Goal: Task Accomplishment & Management: Manage account settings

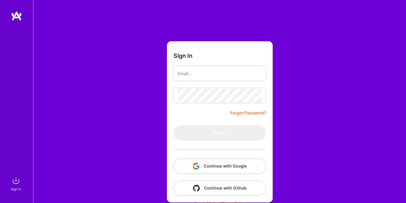
click at [239, 165] on button "Continue with Google" at bounding box center [219, 166] width 92 height 15
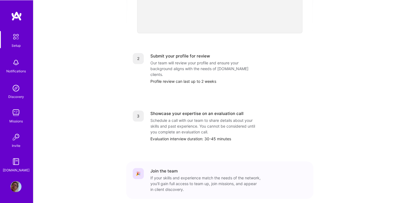
scroll to position [215, 0]
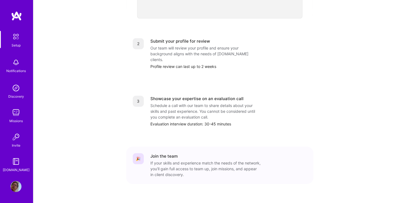
click at [18, 34] on img at bounding box center [16, 37] width 12 height 12
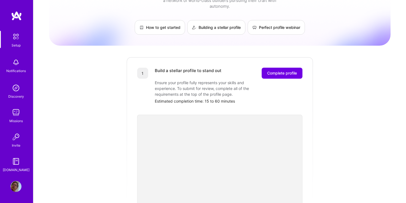
scroll to position [0, 0]
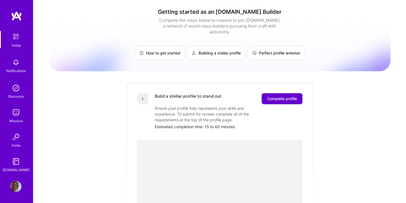
click at [286, 96] on span "Complete profile" at bounding box center [282, 99] width 30 height 6
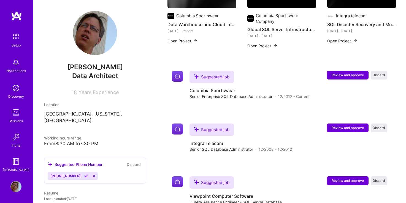
scroll to position [305, 0]
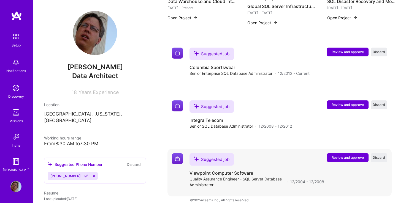
click at [341, 155] on span "Review and approve" at bounding box center [347, 157] width 32 height 5
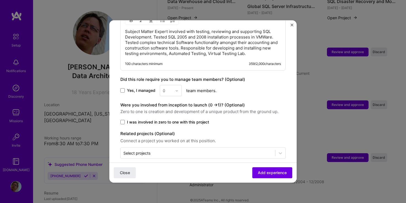
scroll to position [182, 0]
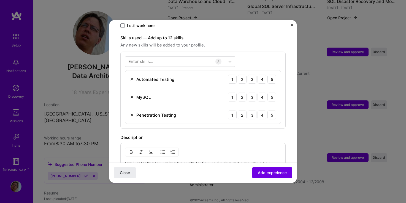
click at [292, 25] on img "Close" at bounding box center [291, 25] width 3 height 3
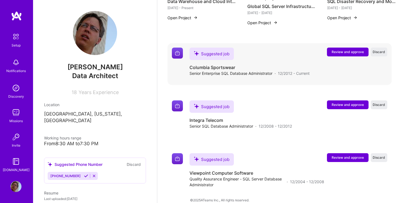
click at [294, 70] on span "12/2012 - Current" at bounding box center [294, 73] width 32 height 6
click at [357, 50] on span "Review and approve" at bounding box center [347, 52] width 32 height 5
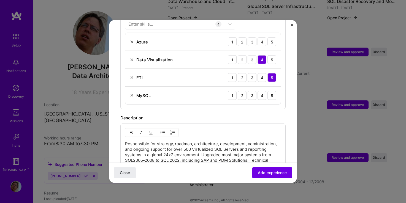
scroll to position [188, 0]
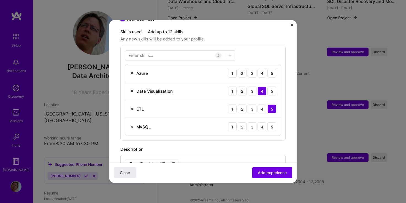
click at [151, 53] on div "Enter skills..." at bounding box center [140, 56] width 25 height 6
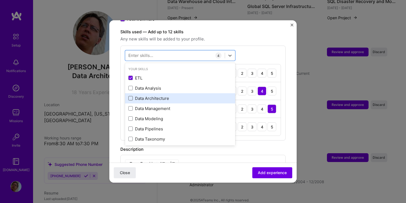
click at [129, 96] on span at bounding box center [130, 98] width 4 height 4
click at [0, 0] on input "checkbox" at bounding box center [0, 0] width 0 height 0
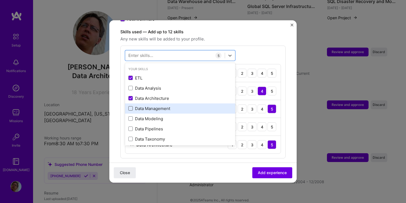
click at [129, 106] on span at bounding box center [130, 108] width 4 height 4
click at [0, 0] on input "checkbox" at bounding box center [0, 0] width 0 height 0
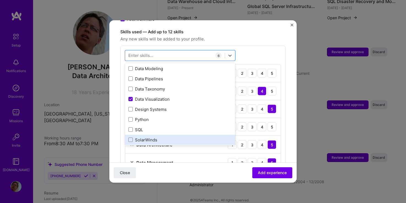
scroll to position [63, 0]
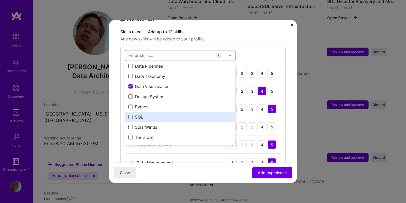
click at [133, 114] on div "SQL" at bounding box center [179, 117] width 103 height 6
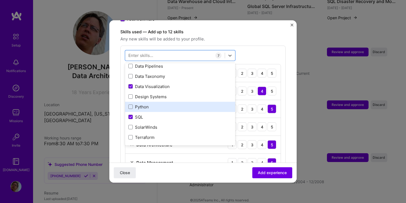
click at [136, 104] on div "Python" at bounding box center [179, 107] width 103 height 6
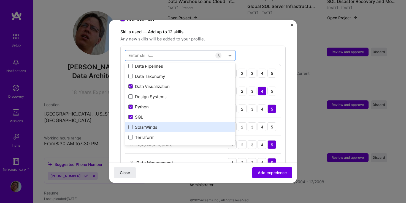
click at [148, 124] on div "SolarWinds" at bounding box center [179, 127] width 103 height 6
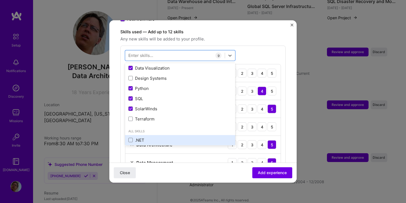
scroll to position [94, 0]
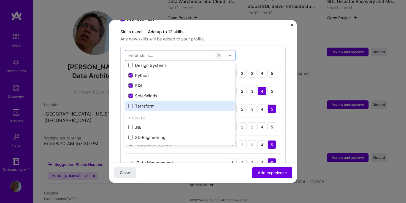
click at [159, 103] on div "Terraform" at bounding box center [179, 106] width 103 height 6
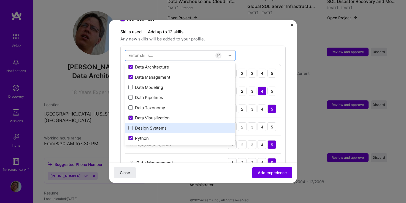
click at [194, 125] on div "Design Systems" at bounding box center [179, 128] width 103 height 6
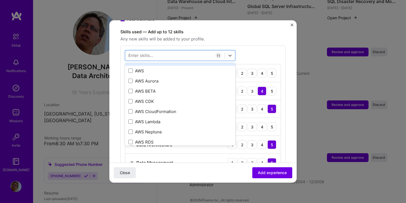
scroll to position [282, 0]
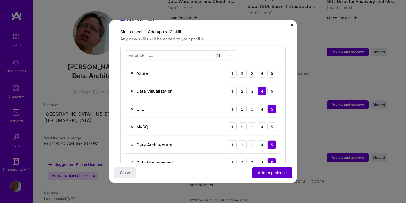
click at [280, 174] on span "Add experience" at bounding box center [272, 173] width 29 height 6
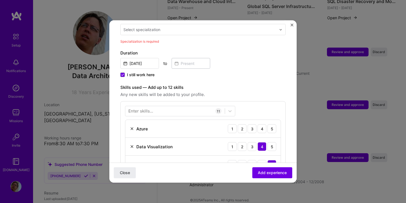
scroll to position [181, 0]
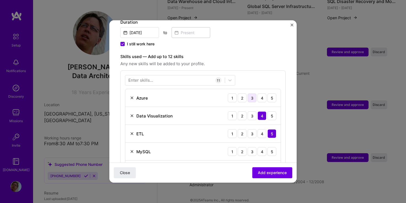
click at [248, 94] on div "3" at bounding box center [251, 98] width 9 height 9
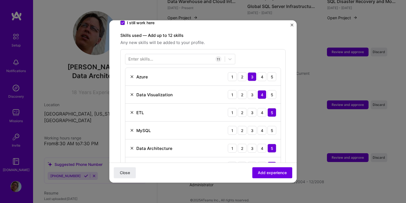
scroll to position [212, 0]
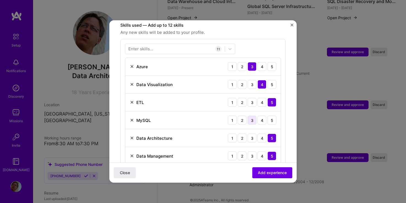
click at [253, 116] on div "3" at bounding box center [251, 120] width 9 height 9
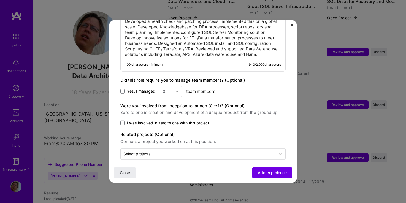
scroll to position [520, 0]
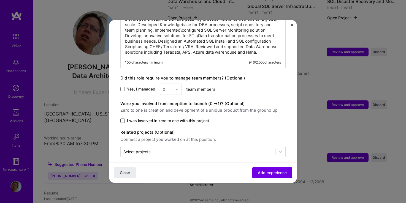
click at [123, 119] on span at bounding box center [122, 121] width 4 height 4
click at [0, 0] on input "I was involved in zero to one with this project" at bounding box center [0, 0] width 0 height 0
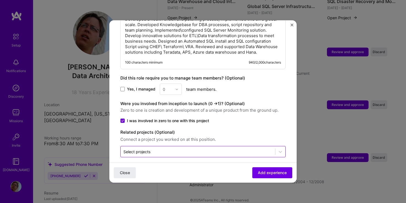
click at [166, 149] on input "text" at bounding box center [197, 152] width 149 height 6
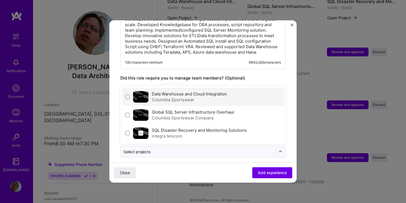
click at [125, 92] on div "Data Warehouse and Cloud Integration Columbia Sportswear" at bounding box center [203, 97] width 162 height 18
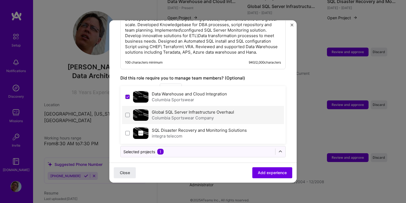
click at [124, 110] on div "Global SQL Server Infrastructure Overhaul Columbia Sportswear Company" at bounding box center [203, 115] width 162 height 18
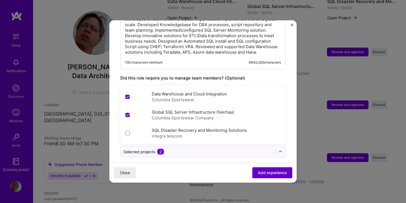
click at [276, 172] on span "Add experience" at bounding box center [272, 173] width 29 height 6
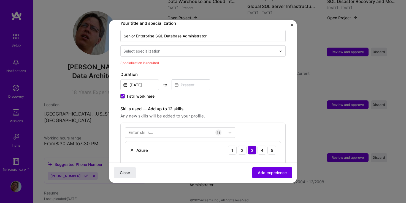
scroll to position [118, 0]
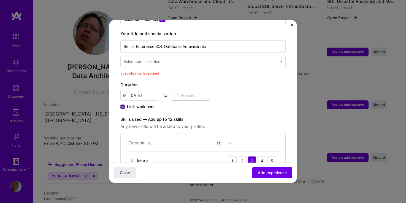
click at [272, 56] on div "Select specialization" at bounding box center [200, 61] width 158 height 11
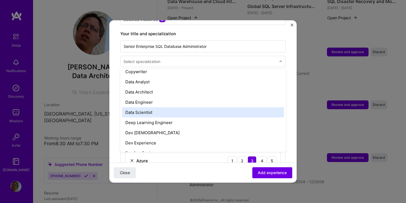
scroll to position [188, 0]
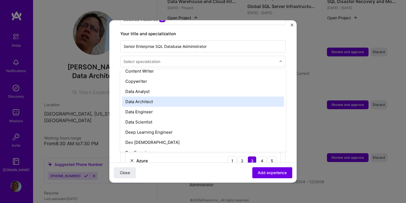
click at [222, 97] on div "Data Architect" at bounding box center [203, 102] width 162 height 10
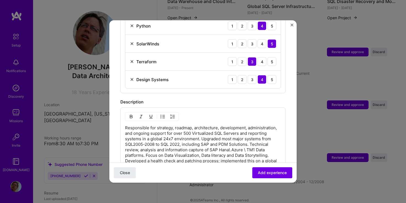
scroll to position [463, 0]
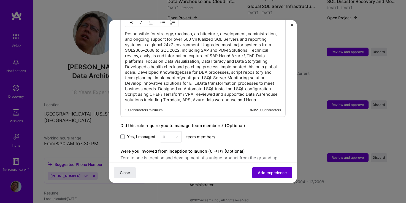
drag, startPoint x: 278, startPoint y: 172, endPoint x: 281, endPoint y: 172, distance: 3.3
click at [278, 172] on span "Add experience" at bounding box center [272, 173] width 29 height 6
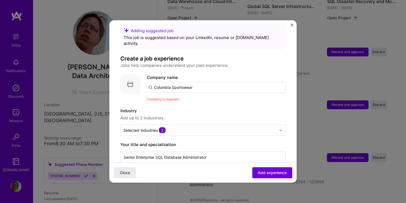
scroll to position [0, 0]
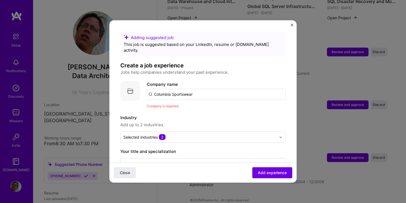
click at [232, 89] on input "Columbia Sportswear" at bounding box center [216, 94] width 139 height 11
click at [215, 89] on input "Columbia Sportswear" at bounding box center [216, 94] width 139 height 11
click at [150, 89] on input "Columbia Sportswear" at bounding box center [216, 94] width 139 height 11
drag, startPoint x: 154, startPoint y: 88, endPoint x: 260, endPoint y: 92, distance: 105.8
click at [260, 92] on input "Columbia Sportswear" at bounding box center [216, 94] width 139 height 11
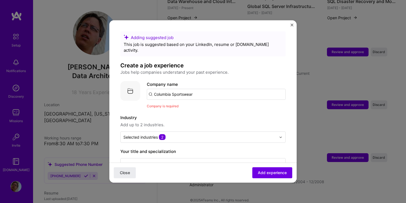
click at [237, 94] on input "Columbia Sportswear" at bounding box center [216, 94] width 139 height 11
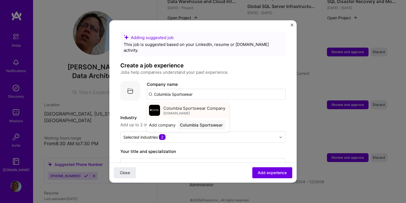
click at [213, 107] on div "Columbia Sportswear Company [DOMAIN_NAME]" at bounding box center [194, 110] width 62 height 10
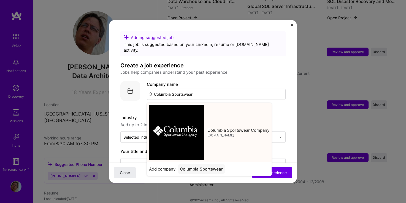
type input "Columbia Sportswear Company"
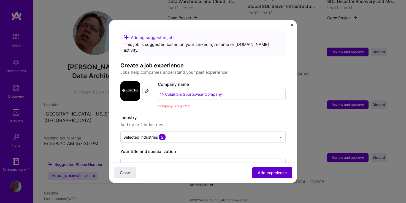
click at [278, 172] on span "Add experience" at bounding box center [272, 173] width 29 height 6
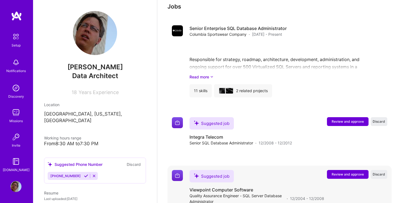
scroll to position [334, 0]
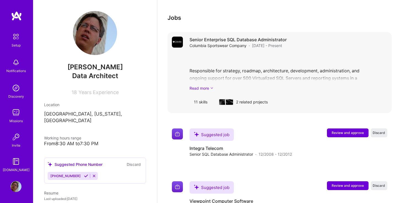
click at [203, 85] on link "Read more" at bounding box center [288, 88] width 198 height 6
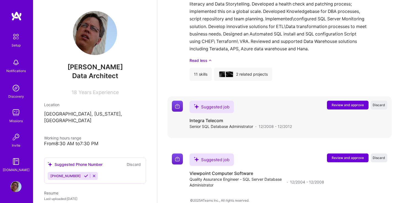
scroll to position [438, 0]
click at [341, 100] on button "Review and approve" at bounding box center [348, 104] width 42 height 9
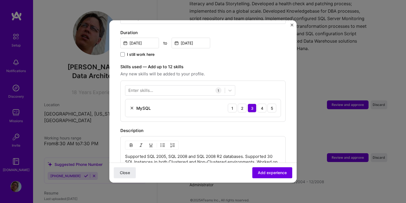
scroll to position [157, 0]
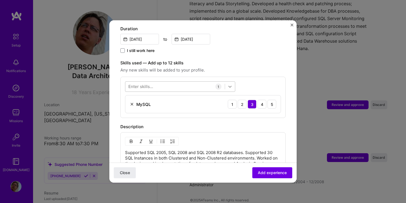
click at [229, 84] on icon at bounding box center [230, 87] width 6 height 6
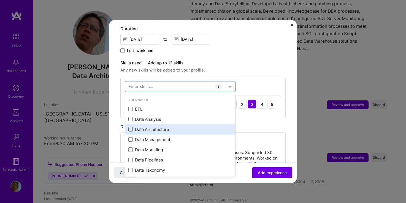
click at [130, 127] on span at bounding box center [130, 129] width 4 height 4
click at [0, 0] on input "checkbox" at bounding box center [0, 0] width 0 height 0
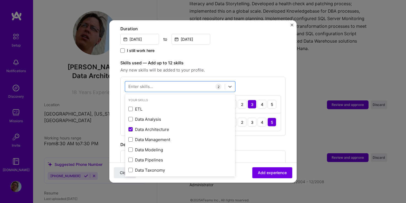
click at [289, 25] on form "Adding suggested job This job is suggested based on your LinkedIn, resume or [D…" at bounding box center [202, 110] width 187 height 471
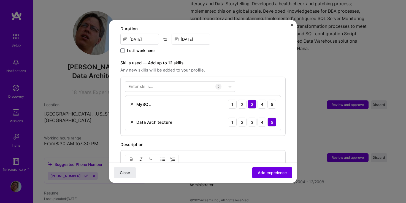
click at [289, 25] on form "Adding suggested job This job is suggested based on your LinkedIn, resume or [D…" at bounding box center [202, 110] width 187 height 471
click at [292, 26] on button "Close" at bounding box center [291, 27] width 3 height 6
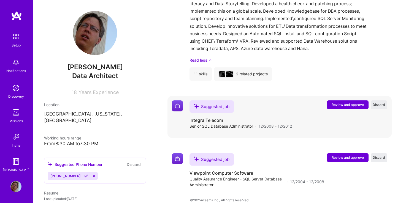
click at [332, 101] on button "Review and approve" at bounding box center [348, 104] width 42 height 9
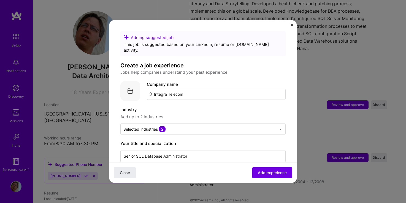
click at [224, 91] on input "Integra Telecom" at bounding box center [216, 94] width 139 height 11
type input "Integra Teleco"
click at [182, 105] on div "Integra Teleco" at bounding box center [193, 110] width 33 height 10
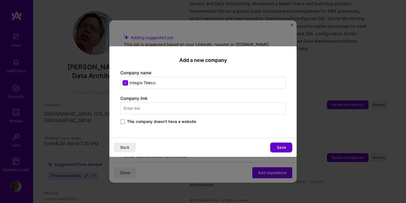
click at [278, 148] on span "Save" at bounding box center [281, 148] width 9 height 6
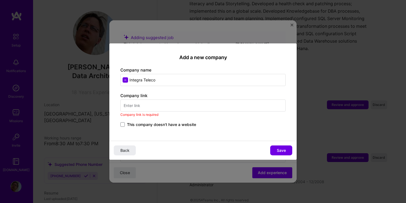
click at [197, 103] on input "text" at bounding box center [202, 105] width 165 height 12
paste input "[URL][DOMAIN_NAME]"
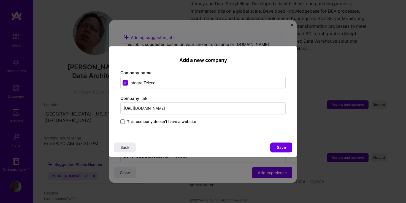
type input "[URL][DOMAIN_NAME]"
click at [125, 122] on label "This company doesn't have a website" at bounding box center [158, 122] width 76 height 6
click at [0, 0] on input "This company doesn't have a website" at bounding box center [0, 0] width 0 height 0
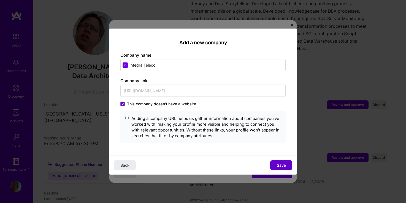
click at [282, 165] on span "Save" at bounding box center [281, 165] width 9 height 6
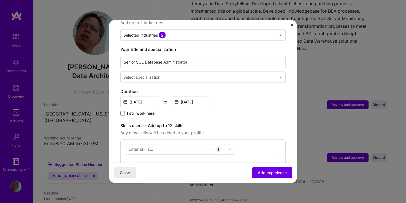
scroll to position [63, 0]
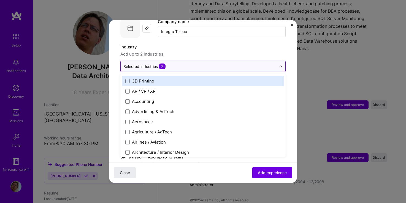
click at [282, 61] on div at bounding box center [282, 66] width 6 height 11
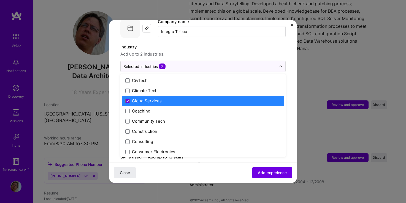
scroll to position [314, 0]
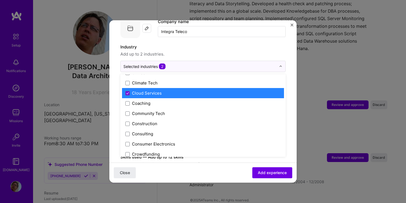
click at [204, 90] on label "Cloud Services" at bounding box center [202, 93] width 155 height 6
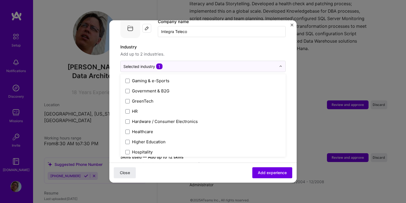
scroll to position [609, 0]
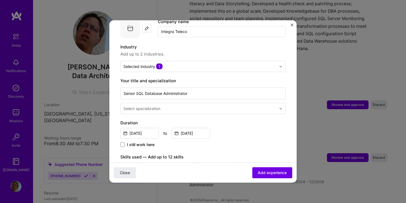
click at [129, 172] on span "Close" at bounding box center [125, 173] width 10 height 6
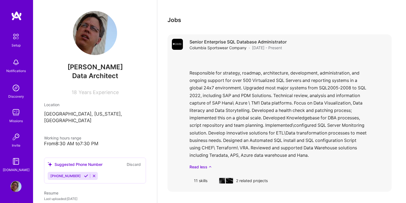
scroll to position [298, 0]
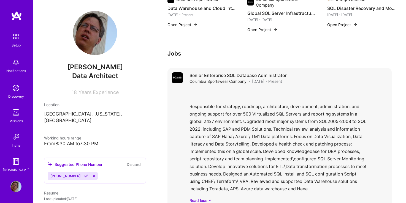
click at [236, 72] on h4 "Senior Enterprise SQL Database Administrator" at bounding box center [237, 75] width 97 height 6
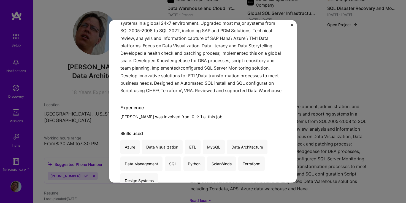
scroll to position [100, 0]
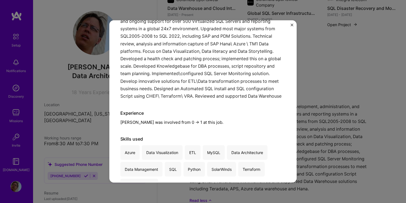
click at [291, 23] on div "Senior Enterprise SQL Database Administrator Columbia Sportswear Company · Fash…" at bounding box center [202, 101] width 187 height 162
click at [290, 26] on div "Senior Enterprise SQL Database Administrator Columbia Sportswear Company · Fash…" at bounding box center [202, 101] width 187 height 162
click at [291, 25] on img "Close" at bounding box center [291, 25] width 3 height 3
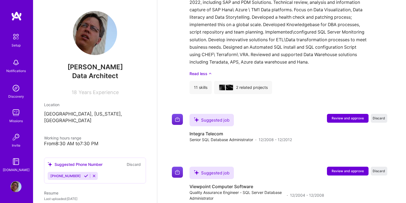
scroll to position [438, 0]
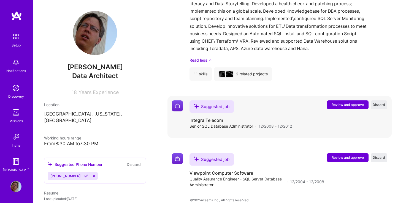
click at [346, 102] on span "Review and approve" at bounding box center [347, 104] width 32 height 5
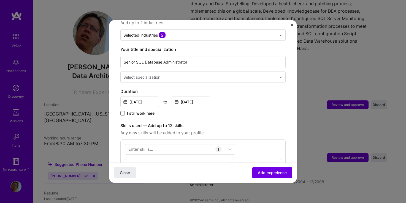
scroll to position [125, 0]
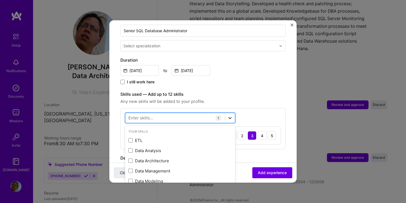
click at [229, 115] on icon at bounding box center [230, 118] width 6 height 6
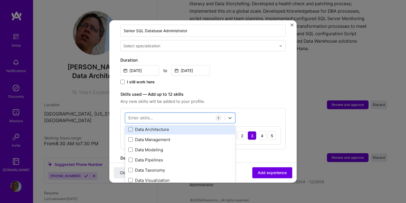
scroll to position [0, 0]
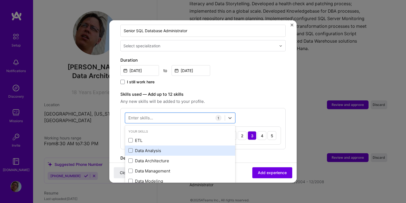
click at [150, 148] on div "Data Analysis" at bounding box center [179, 151] width 103 height 6
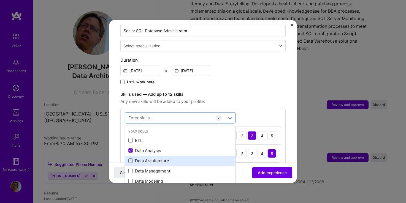
click at [154, 158] on div "Data Architecture" at bounding box center [179, 161] width 103 height 6
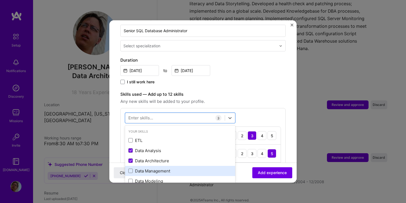
click at [162, 166] on div "Data Management" at bounding box center [180, 171] width 110 height 10
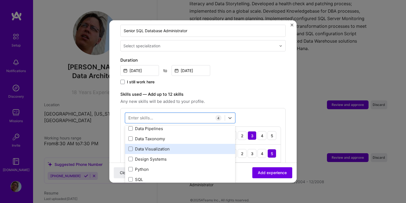
click at [166, 146] on div "Data Visualization" at bounding box center [179, 149] width 103 height 6
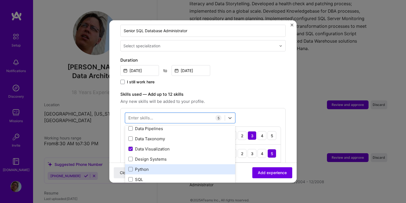
click at [166, 166] on div "Python" at bounding box center [179, 169] width 103 height 6
click at [167, 166] on div "Python" at bounding box center [179, 169] width 103 height 6
click at [168, 168] on div "Python" at bounding box center [180, 169] width 110 height 10
click at [167, 166] on div "Python" at bounding box center [179, 169] width 103 height 6
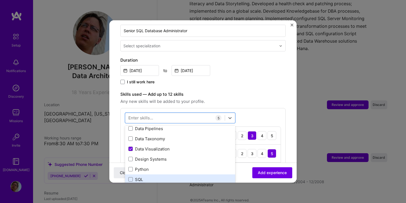
click at [166, 177] on div "SQL" at bounding box center [179, 180] width 103 height 6
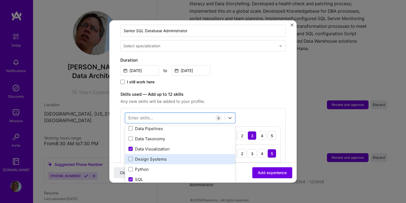
click at [171, 156] on div "Design Systems" at bounding box center [179, 159] width 103 height 6
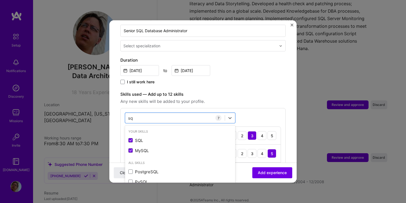
scroll to position [0, 0]
type input "s"
type input "d"
type input "s"
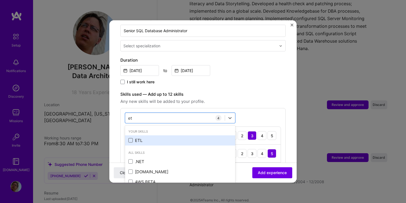
click at [133, 138] on div "ETL" at bounding box center [179, 141] width 103 height 6
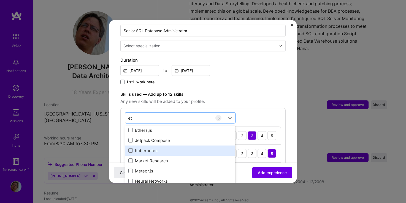
scroll to position [94, 0]
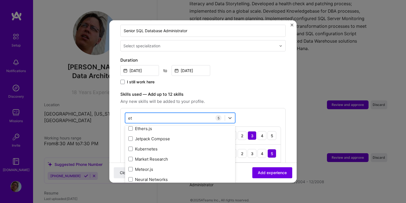
type input "e"
type input "d"
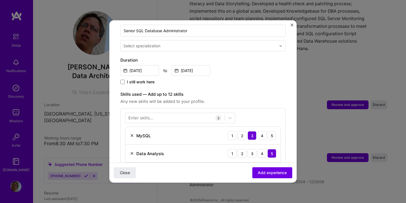
click at [252, 98] on span "Any new skills will be added to your profile." at bounding box center [202, 101] width 165 height 7
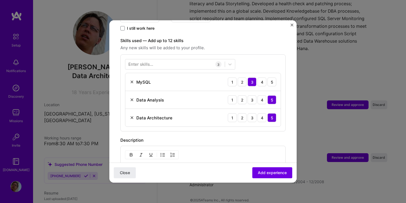
scroll to position [188, 0]
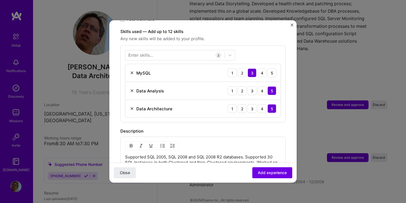
click at [218, 52] on div "3" at bounding box center [218, 55] width 6 height 6
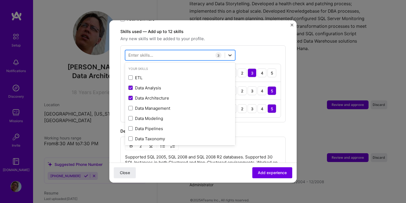
click at [229, 54] on icon at bounding box center [229, 55] width 3 height 2
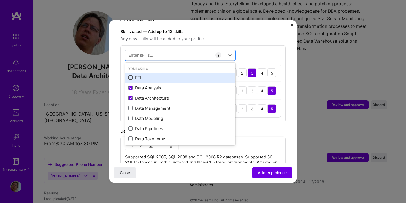
click at [132, 75] on span at bounding box center [130, 77] width 4 height 4
click at [0, 0] on input "checkbox" at bounding box center [0, 0] width 0 height 0
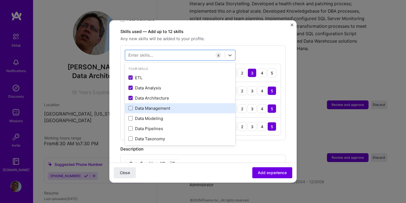
click at [135, 105] on div "Data Management" at bounding box center [179, 108] width 103 height 6
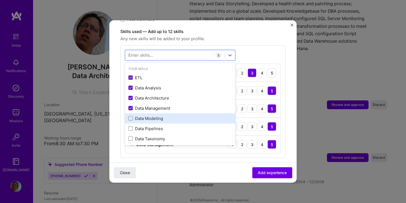
click at [138, 116] on div "Data Modeling" at bounding box center [180, 118] width 110 height 10
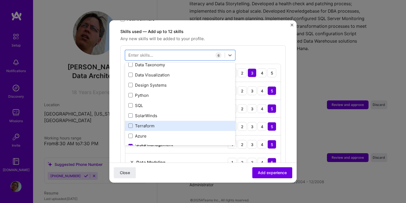
scroll to position [63, 0]
click at [151, 124] on div "SolarWinds" at bounding box center [179, 127] width 103 height 6
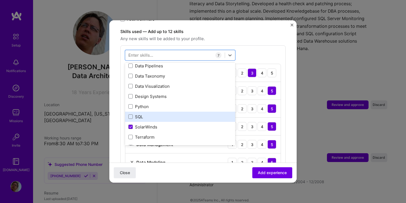
click at [152, 114] on div "SQL" at bounding box center [179, 117] width 103 height 6
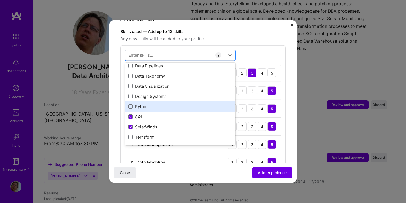
click at [154, 104] on div "Python" at bounding box center [179, 107] width 103 height 6
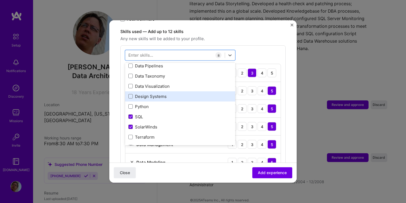
click at [153, 94] on div "Design Systems" at bounding box center [179, 97] width 103 height 6
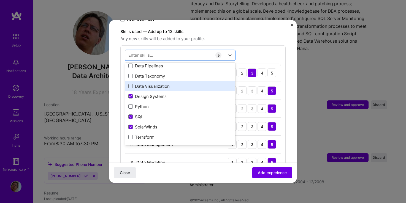
click at [157, 83] on div "Data Visualization" at bounding box center [180, 86] width 110 height 10
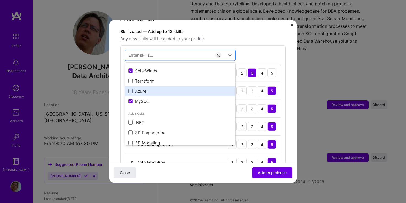
scroll to position [125, 0]
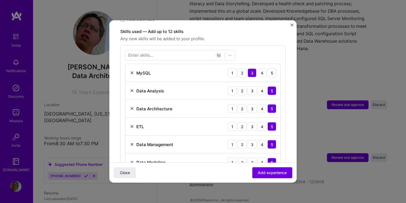
click at [143, 57] on div "Enter skills... 10 MySQL 1 2 3 4 5 Data Analysis 1 2 3 4 5 Data Architecture 1 …" at bounding box center [202, 146] width 165 height 202
click at [143, 52] on div "Enter skills..." at bounding box center [140, 55] width 25 height 6
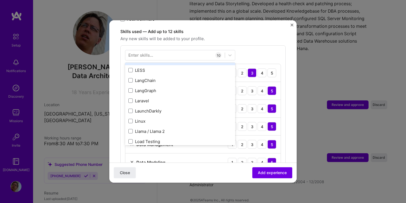
scroll to position [1976, 0]
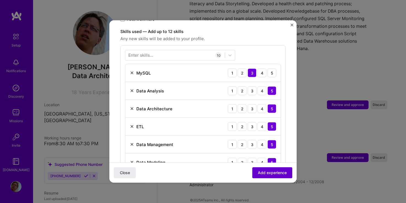
click at [258, 173] on span "Add experience" at bounding box center [272, 173] width 29 height 6
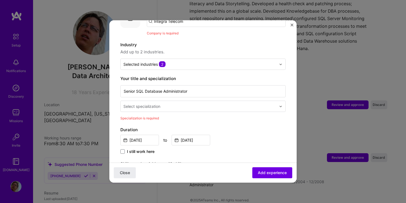
scroll to position [86, 0]
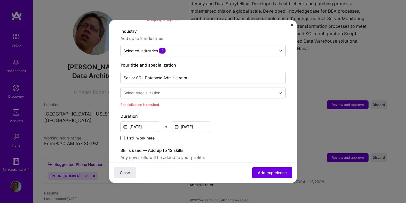
click at [248, 90] on input "text" at bounding box center [200, 93] width 154 height 6
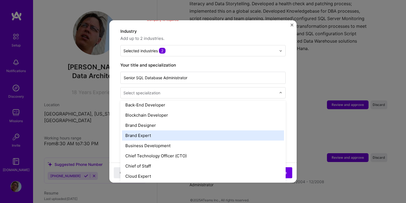
scroll to position [220, 0]
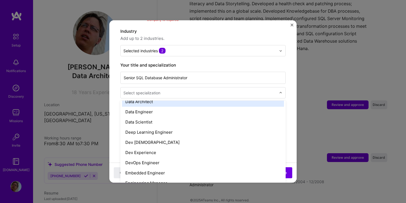
click at [212, 100] on div "Data Architect" at bounding box center [203, 102] width 162 height 10
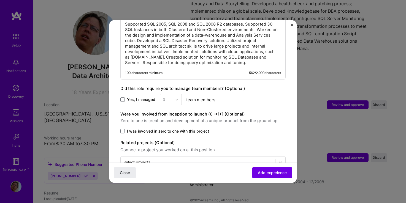
scroll to position [463, 0]
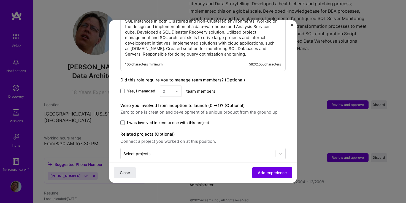
click at [146, 120] on span "I was involved in zero to one with this project" at bounding box center [168, 123] width 82 height 6
click at [0, 0] on input "I was involved in zero to one with this project" at bounding box center [0, 0] width 0 height 0
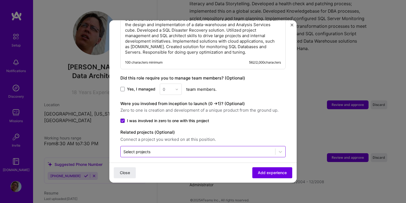
click at [196, 146] on div "Select projects" at bounding box center [198, 151] width 154 height 11
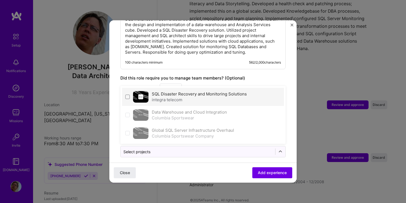
click at [167, 91] on label "SQL Disaster Recovery and Monitoring Solutions" at bounding box center [199, 93] width 95 height 5
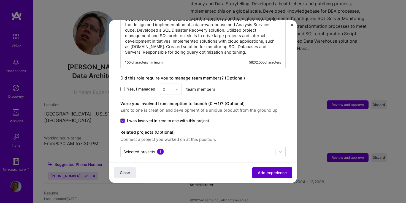
click at [272, 176] on button "Add experience" at bounding box center [272, 172] width 40 height 11
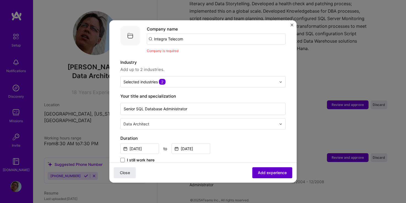
scroll to position [55, 0]
click at [193, 27] on div "Company name Integra Telecom" at bounding box center [216, 35] width 139 height 19
click at [193, 34] on input "Integra Telecom" at bounding box center [216, 39] width 139 height 11
type input "Integra Telecom"
click at [187, 50] on div "Integra Telecom" at bounding box center [195, 55] width 37 height 10
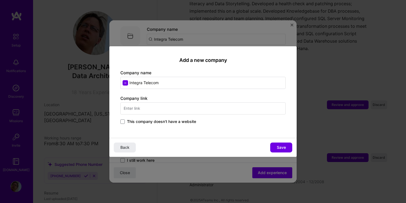
click at [237, 110] on input "text" at bounding box center [202, 108] width 165 height 12
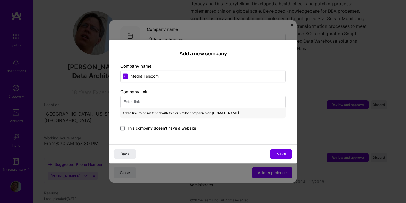
click at [189, 129] on span "This company doesn't have a website" at bounding box center [161, 128] width 69 height 6
click at [0, 0] on input "This company doesn't have a website" at bounding box center [0, 0] width 0 height 0
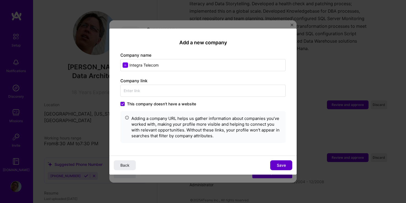
click at [280, 165] on span "Save" at bounding box center [281, 165] width 9 height 6
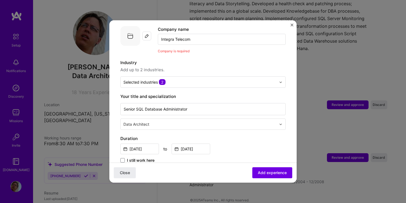
drag, startPoint x: 282, startPoint y: 172, endPoint x: 146, endPoint y: 177, distance: 136.6
click at [151, 178] on div "Close Add experience" at bounding box center [202, 173] width 187 height 20
click at [127, 173] on span "Close" at bounding box center [125, 173] width 10 height 6
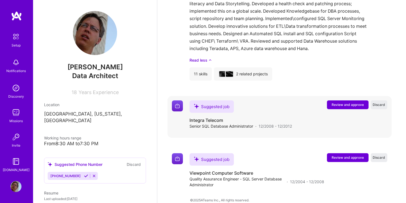
click at [340, 102] on span "Review and approve" at bounding box center [347, 104] width 32 height 5
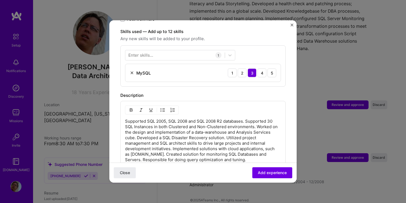
scroll to position [296, 0]
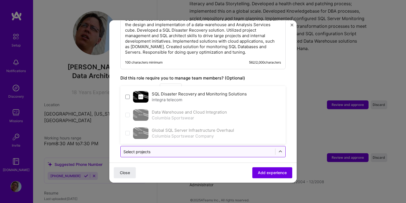
click at [228, 150] on div "Select projects" at bounding box center [198, 151] width 154 height 11
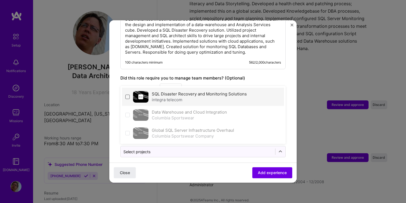
click at [128, 95] on span at bounding box center [127, 97] width 4 height 4
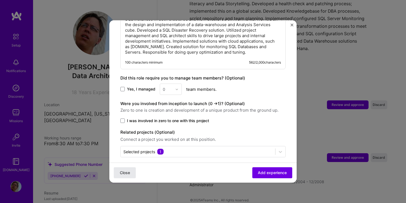
click at [123, 171] on span "Close" at bounding box center [125, 173] width 10 height 6
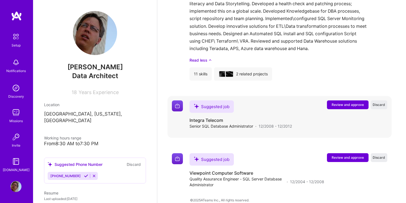
click at [350, 102] on span "Review and approve" at bounding box center [347, 104] width 32 height 5
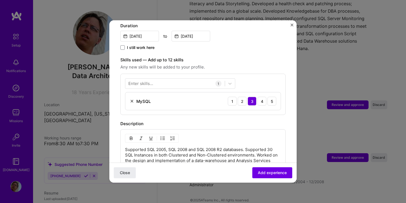
scroll to position [188, 0]
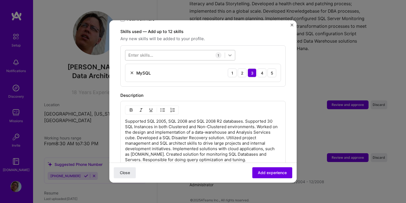
click at [233, 50] on div at bounding box center [230, 55] width 10 height 10
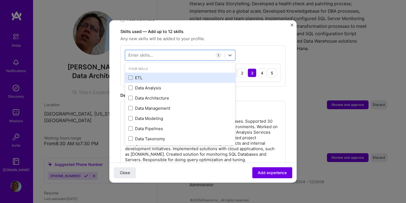
click at [136, 75] on div "ETL" at bounding box center [179, 78] width 103 height 6
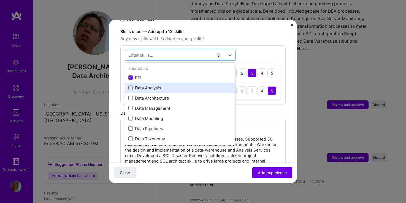
click at [136, 85] on div "Data Analysis" at bounding box center [179, 88] width 103 height 6
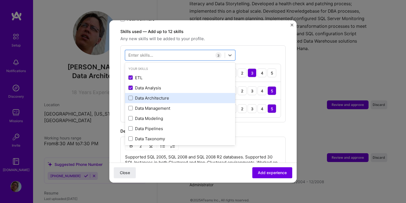
click at [137, 95] on div "Data Architecture" at bounding box center [179, 98] width 103 height 6
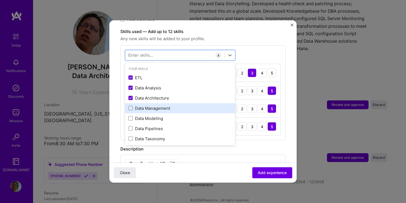
click at [139, 105] on div "Data Management" at bounding box center [179, 108] width 103 height 6
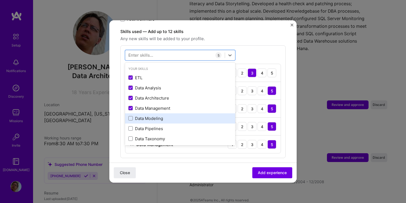
click at [141, 116] on div "Data Modeling" at bounding box center [179, 119] width 103 height 6
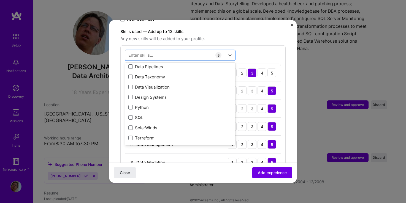
scroll to position [31, 0]
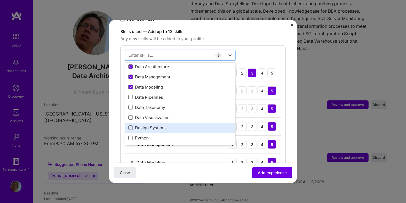
click at [147, 125] on div "Design Systems" at bounding box center [179, 128] width 103 height 6
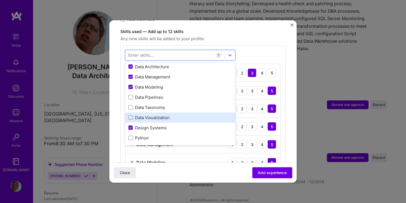
click at [150, 115] on div "Data Visualization" at bounding box center [179, 118] width 103 height 6
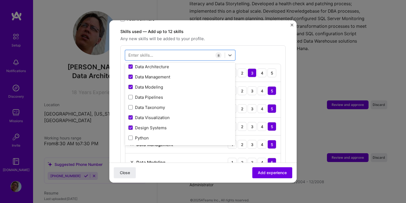
scroll to position [63, 0]
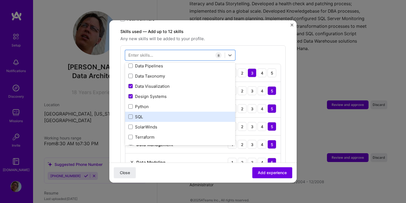
click at [153, 114] on div "SQL" at bounding box center [179, 117] width 103 height 6
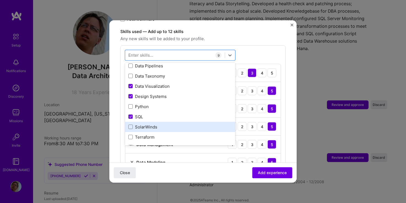
click at [153, 124] on div "SolarWinds" at bounding box center [179, 127] width 103 height 6
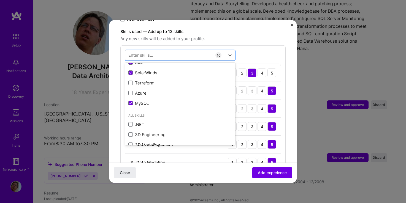
scroll to position [157, 0]
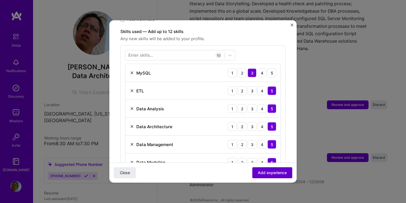
click at [265, 174] on span "Add experience" at bounding box center [272, 173] width 29 height 6
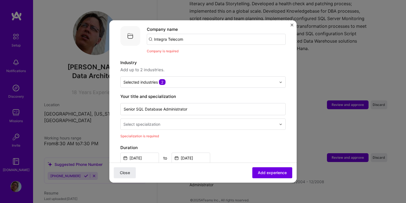
scroll to position [0, 0]
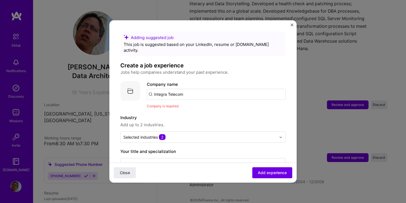
click at [188, 89] on input "Integra Telecom" at bounding box center [216, 94] width 139 height 11
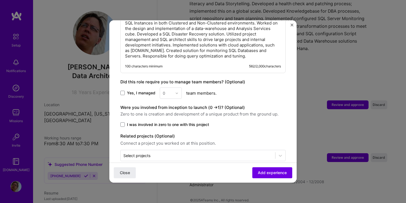
scroll to position [474, 0]
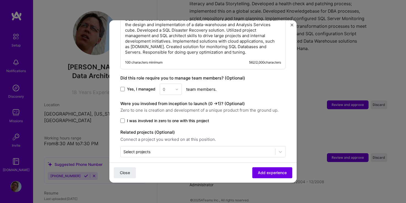
click at [133, 118] on span "I was involved in zero to one with this project" at bounding box center [168, 121] width 82 height 6
click at [0, 0] on input "I was involved in zero to one with this project" at bounding box center [0, 0] width 0 height 0
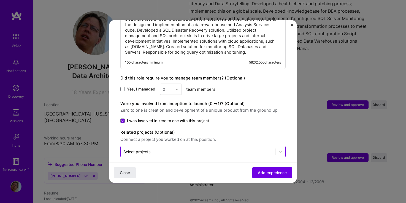
click at [144, 146] on div "Select projects" at bounding box center [198, 151] width 154 height 11
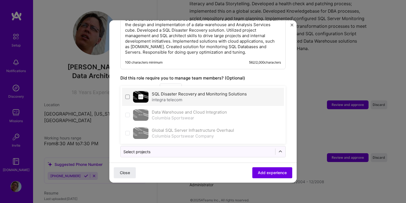
click at [126, 88] on div "SQL Disaster Recovery and Monitoring Solutions integra telecom" at bounding box center [203, 97] width 162 height 18
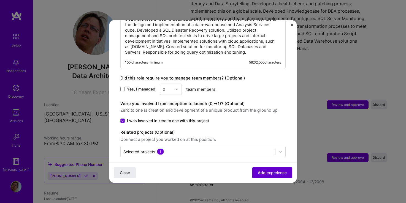
click at [278, 171] on span "Add experience" at bounding box center [272, 173] width 29 height 6
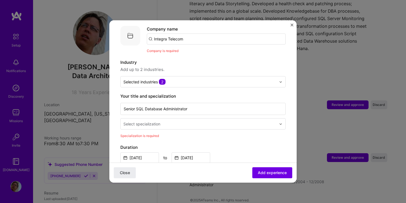
scroll to position [55, 0]
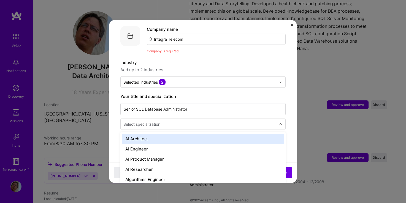
click at [200, 121] on input "text" at bounding box center [200, 124] width 154 height 6
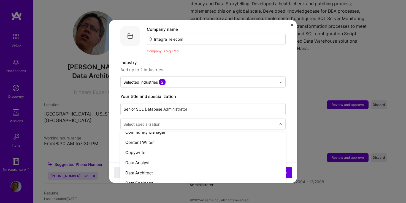
scroll to position [188, 0]
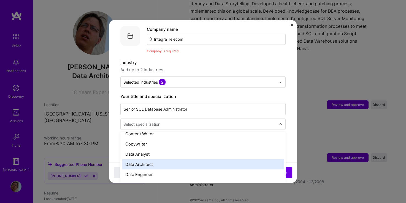
click at [185, 159] on div "Data Architect" at bounding box center [203, 164] width 162 height 10
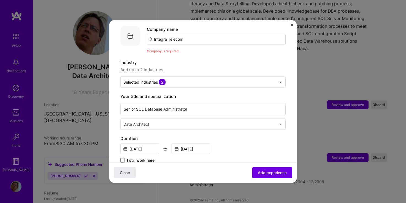
scroll to position [0, 0]
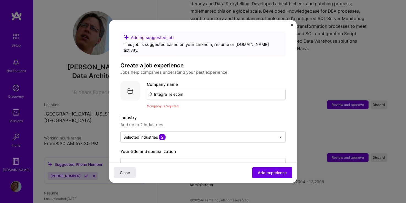
click at [207, 90] on input "Integra Telecom" at bounding box center [216, 94] width 139 height 11
type input "Integra Teleco"
click at [189, 105] on div "Integra Teleco" at bounding box center [193, 110] width 33 height 10
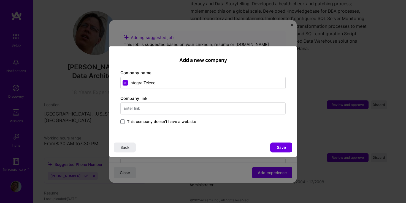
click at [177, 104] on input "text" at bounding box center [202, 108] width 165 height 12
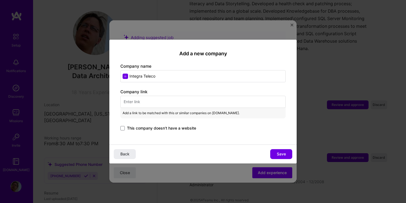
click at [160, 128] on span "This company doesn't have a website" at bounding box center [161, 128] width 69 height 6
click at [0, 0] on input "This company doesn't have a website" at bounding box center [0, 0] width 0 height 0
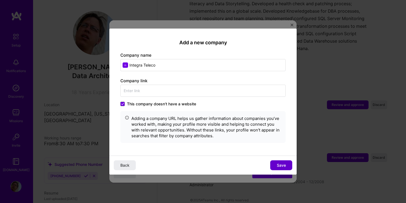
click at [282, 167] on span "Save" at bounding box center [281, 165] width 9 height 6
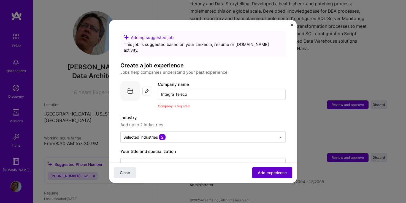
click at [280, 173] on span "Add experience" at bounding box center [272, 173] width 29 height 6
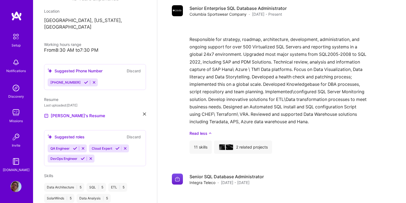
scroll to position [94, 0]
click at [138, 67] on button "Discard" at bounding box center [133, 70] width 17 height 6
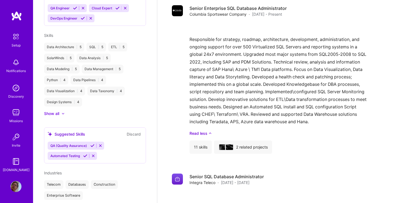
scroll to position [220, 0]
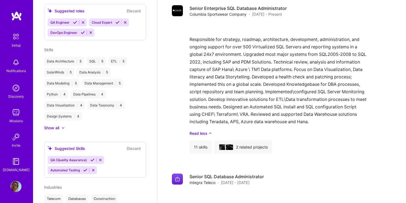
click at [55, 125] on div "Show all" at bounding box center [51, 128] width 15 height 6
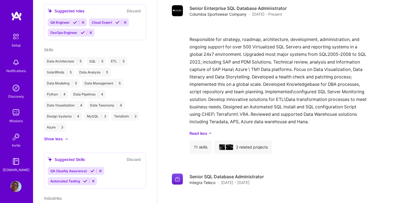
click at [104, 113] on div "MySQL | 3" at bounding box center [96, 116] width 25 height 9
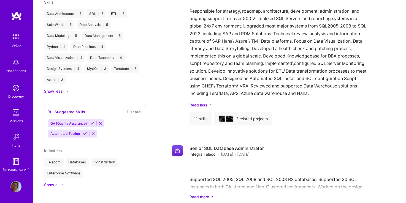
scroll to position [449, 0]
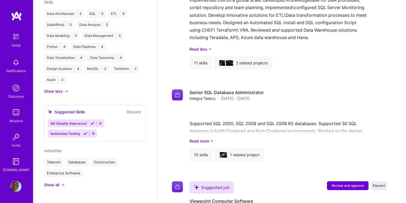
click at [57, 182] on div "Show all" at bounding box center [51, 185] width 15 height 6
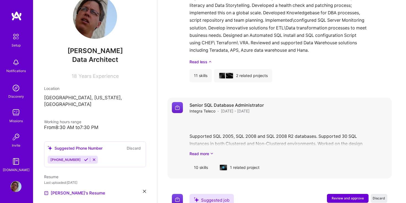
scroll to position [477, 0]
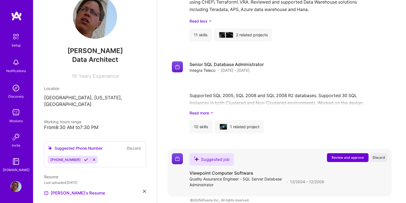
click at [343, 153] on button "Review and approve" at bounding box center [348, 157] width 42 height 9
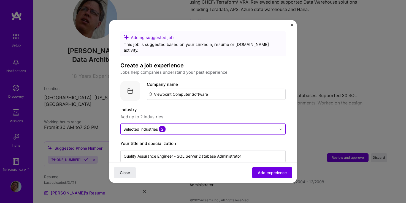
click at [241, 126] on div at bounding box center [199, 129] width 153 height 7
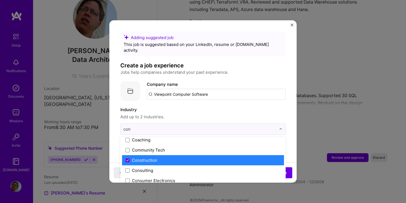
scroll to position [0, 0]
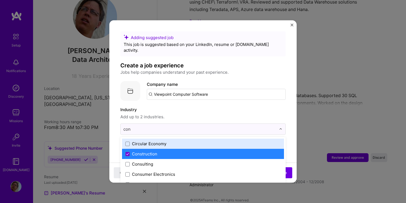
type input "cons"
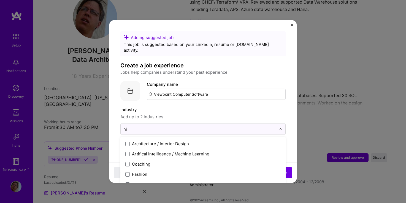
type input "h"
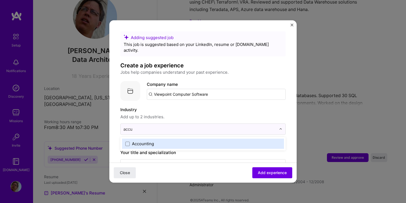
type input "acc"
click at [126, 139] on div "Accounting" at bounding box center [203, 144] width 162 height 10
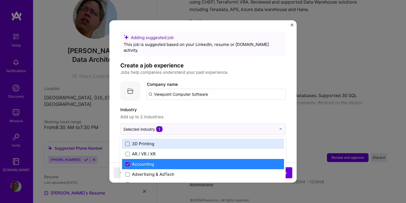
click at [128, 141] on span at bounding box center [127, 143] width 4 height 4
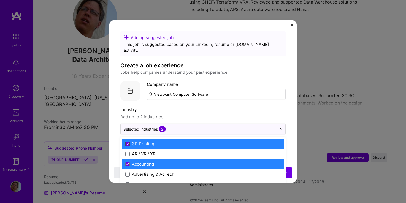
click at [127, 143] on icon at bounding box center [127, 144] width 2 height 2
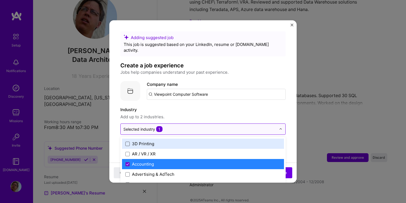
click at [168, 126] on input "text" at bounding box center [199, 129] width 153 height 6
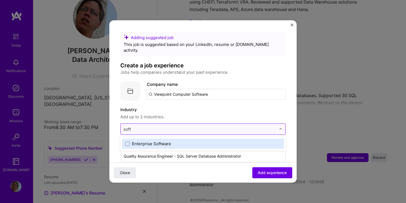
type input "softw"
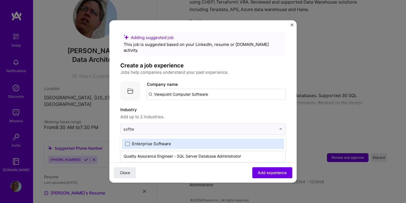
click at [126, 139] on div "Enterprise Software" at bounding box center [203, 144] width 162 height 10
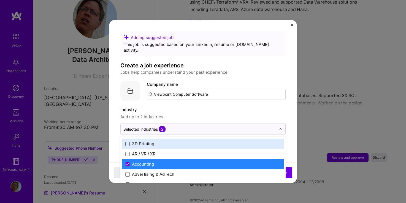
click at [128, 141] on span at bounding box center [127, 143] width 4 height 4
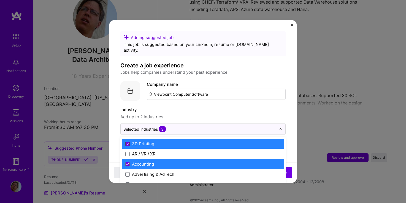
click at [128, 143] on icon at bounding box center [127, 144] width 2 height 2
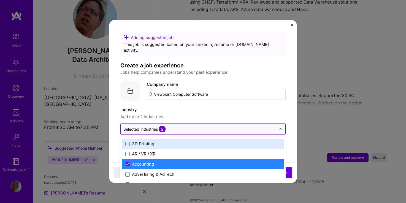
type input "s"
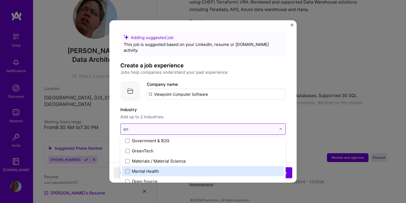
scroll to position [63, 0]
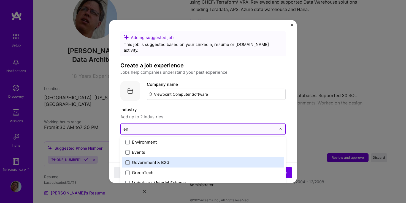
type input "en"
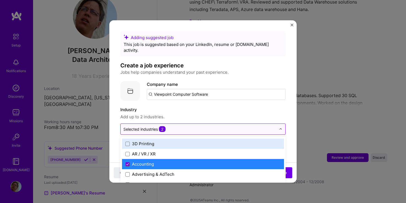
click at [267, 126] on input "text" at bounding box center [199, 129] width 153 height 6
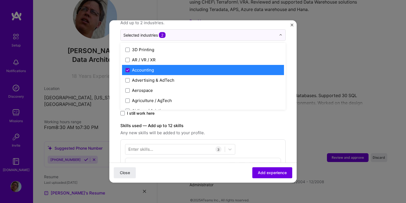
scroll to position [31, 0]
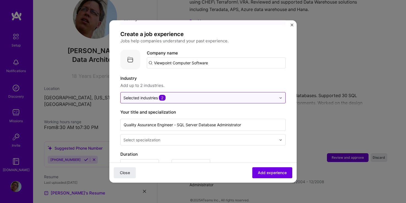
click at [281, 95] on div at bounding box center [282, 97] width 6 height 11
click at [282, 94] on div at bounding box center [282, 97] width 6 height 11
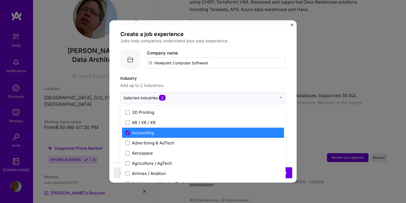
click at [126, 130] on span at bounding box center [127, 132] width 4 height 4
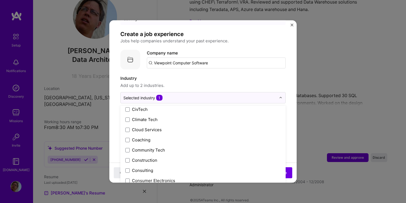
scroll to position [314, 0]
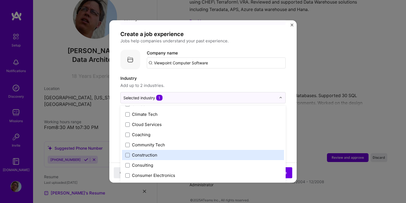
click at [145, 152] on div "Construction" at bounding box center [144, 155] width 25 height 6
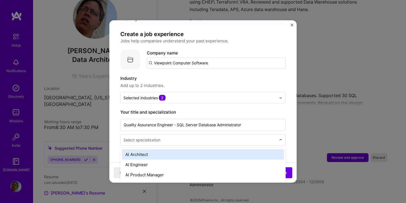
click at [252, 138] on div "Select specialization" at bounding box center [200, 140] width 158 height 11
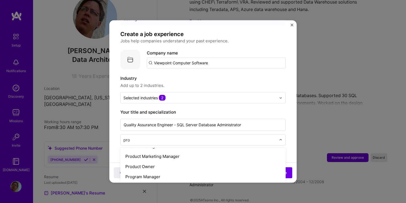
scroll to position [18, 0]
type input "prod"
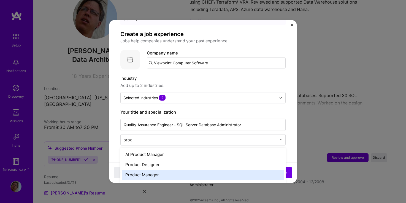
click at [198, 172] on div "Product Manager" at bounding box center [203, 175] width 162 height 10
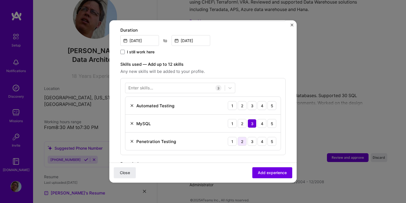
scroll to position [157, 0]
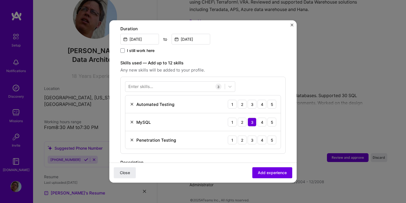
click at [132, 120] on img at bounding box center [132, 122] width 4 height 4
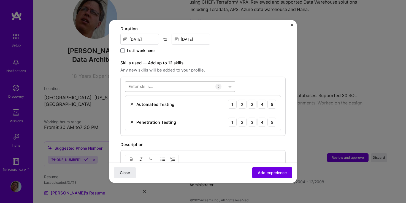
click at [229, 86] on icon at bounding box center [229, 87] width 3 height 2
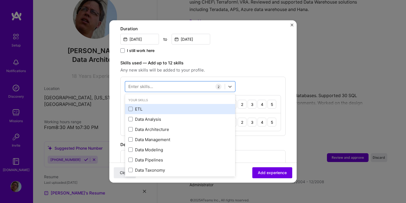
click at [135, 106] on div "ETL" at bounding box center [179, 109] width 103 height 6
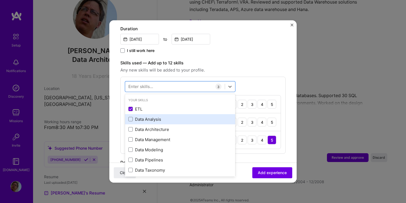
click at [146, 116] on div "Data Analysis" at bounding box center [179, 119] width 103 height 6
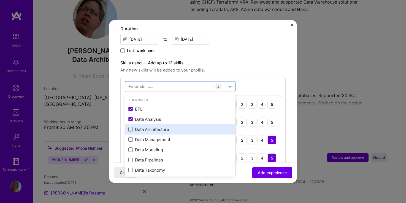
click at [151, 124] on div "Data Architecture" at bounding box center [180, 129] width 110 height 10
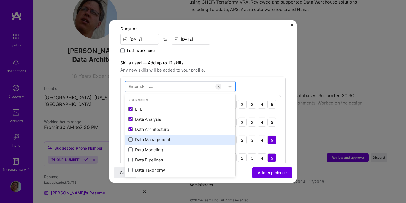
click at [157, 137] on div "Data Management" at bounding box center [179, 140] width 103 height 6
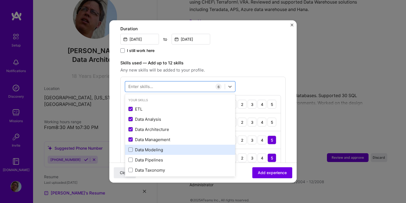
scroll to position [31, 0]
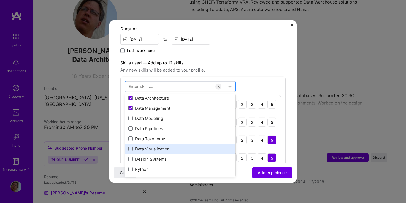
click at [159, 146] on div "Data Visualization" at bounding box center [179, 149] width 103 height 6
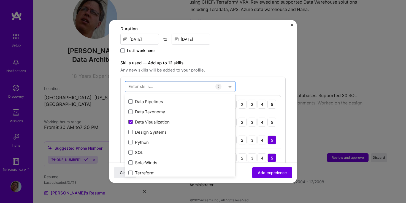
scroll to position [94, 0]
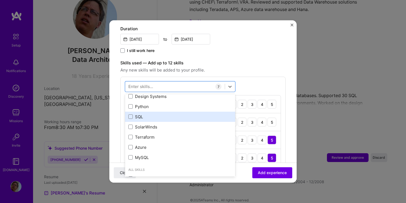
click at [161, 112] on div "SQL" at bounding box center [180, 117] width 110 height 10
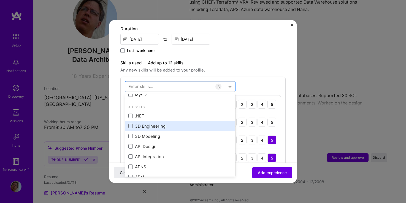
scroll to position [188, 0]
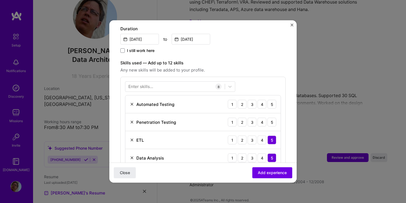
click at [288, 66] on form "Adding suggested job This job is suggested based on your LinkedIn, resume or [D…" at bounding box center [202, 156] width 187 height 562
click at [272, 100] on div "5" at bounding box center [271, 104] width 9 height 9
click at [254, 118] on div "3" at bounding box center [251, 122] width 9 height 9
click at [164, 83] on div at bounding box center [174, 86] width 99 height 9
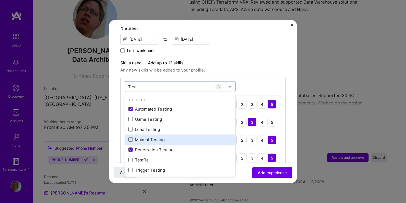
click at [169, 137] on div "Manual Testing" at bounding box center [179, 140] width 103 height 6
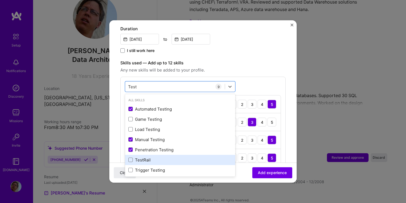
scroll to position [2, 0]
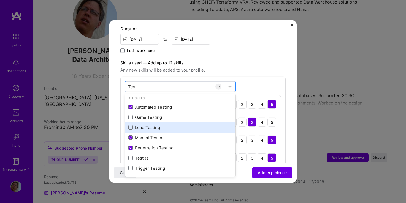
click at [147, 125] on div "Load Testing" at bounding box center [179, 128] width 103 height 6
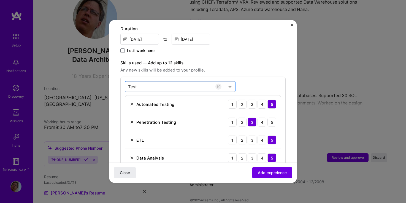
drag, startPoint x: 143, startPoint y: 79, endPoint x: 103, endPoint y: 75, distance: 40.6
click at [103, 75] on div "Adding suggested job This job is suggested based on your LinkedIn, resume or [D…" at bounding box center [203, 101] width 406 height 203
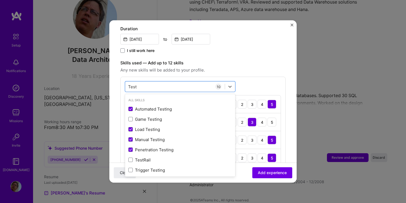
drag, startPoint x: 134, startPoint y: 80, endPoint x: 116, endPoint y: 80, distance: 18.4
click at [116, 80] on form "Adding suggested job This job is suggested based on your LinkedIn, resume or [D…" at bounding box center [202, 173] width 187 height 597
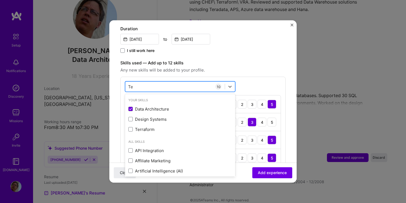
type input "T"
type input "s"
type input "C"
type input "A"
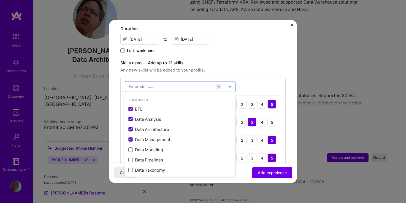
click at [267, 51] on div "Adding suggested job This job is suggested based on your LinkedIn, resume or [D…" at bounding box center [202, 122] width 165 height 495
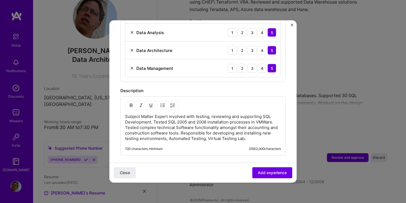
scroll to position [369, 0]
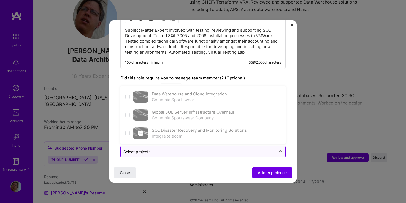
click at [184, 149] on input "text" at bounding box center [197, 152] width 149 height 6
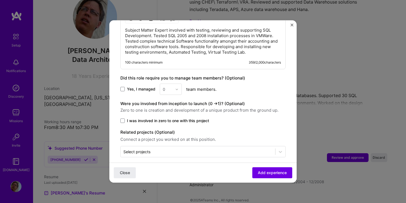
click at [275, 174] on span "Add experience" at bounding box center [272, 173] width 29 height 6
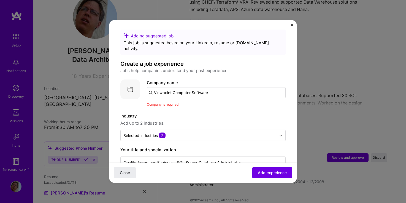
scroll to position [0, 0]
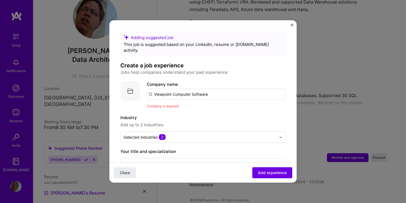
click at [243, 91] on input "Viewpoint Computer Software" at bounding box center [216, 94] width 139 height 11
click at [221, 105] on div "Viewpoint Computer Softwar" at bounding box center [208, 110] width 62 height 10
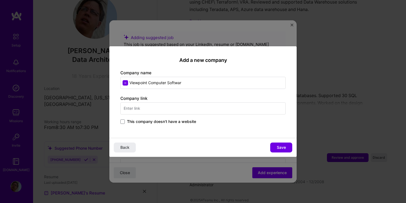
click at [159, 121] on span "This company doesn't have a website" at bounding box center [161, 122] width 69 height 6
click at [0, 0] on input "This company doesn't have a website" at bounding box center [0, 0] width 0 height 0
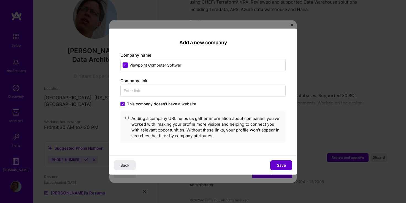
click at [279, 165] on span "Save" at bounding box center [281, 165] width 9 height 6
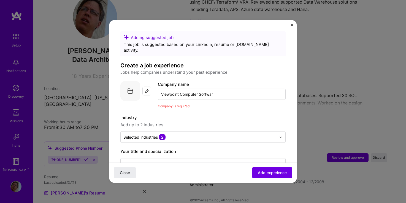
click at [238, 89] on input "Viewpoint Computer Softwar" at bounding box center [222, 94] width 128 height 11
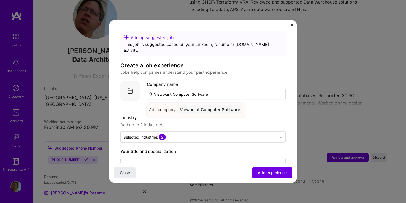
type input "Viewpoint Computer Software"
click at [216, 105] on div "Viewpoint Computer Software" at bounding box center [209, 110] width 65 height 10
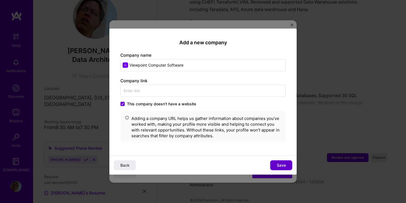
click at [282, 165] on span "Save" at bounding box center [281, 165] width 9 height 6
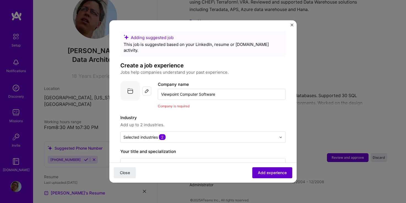
click at [280, 173] on span "Add experience" at bounding box center [272, 173] width 29 height 6
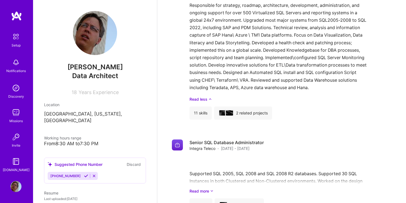
scroll to position [390, 0]
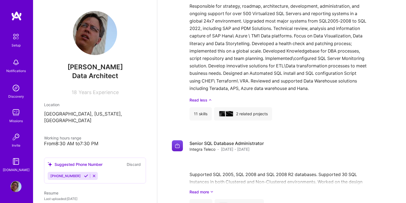
click at [103, 84] on div "[PERSON_NAME] Data Architect 18 Years Experience" at bounding box center [95, 53] width 102 height 84
click at [17, 43] on div "Setup" at bounding box center [16, 45] width 9 height 6
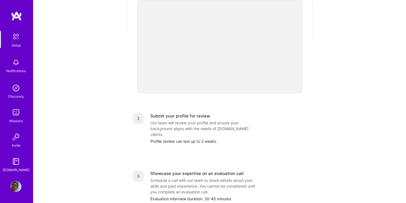
scroll to position [215, 0]
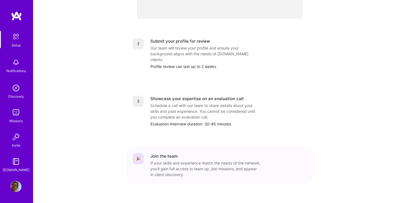
click at [16, 35] on img at bounding box center [16, 37] width 12 height 12
click at [14, 189] on img at bounding box center [15, 186] width 11 height 11
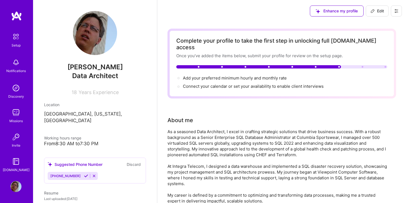
click at [15, 189] on img at bounding box center [15, 186] width 11 height 11
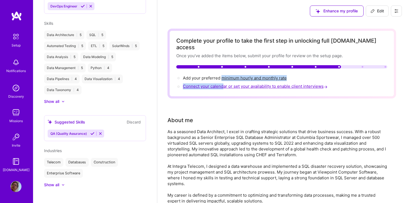
drag, startPoint x: 221, startPoint y: 72, endPoint x: 223, endPoint y: 80, distance: 8.1
click at [223, 80] on div "Add your preferred minimum hourly and monthly rate → Connect your calendar or s…" at bounding box center [281, 82] width 211 height 15
click at [223, 84] on span "Connect your calendar or set your availability to enable client interviews →" at bounding box center [256, 86] width 146 height 5
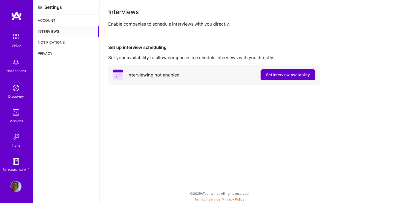
click at [282, 73] on span "Set interview availability" at bounding box center [288, 75] width 44 height 6
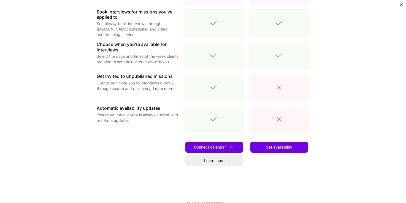
scroll to position [182, 0]
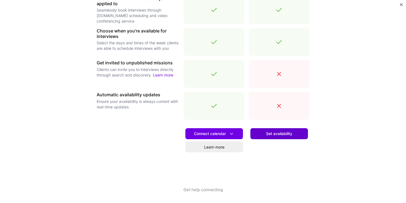
click at [281, 133] on span "Set availability" at bounding box center [279, 134] width 26 height 6
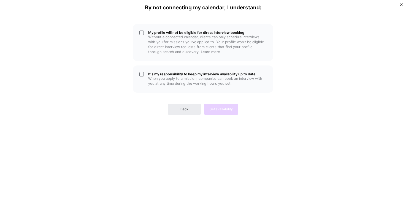
scroll to position [0, 0]
click at [188, 109] on span "Back" at bounding box center [184, 109] width 8 height 5
